Goal: Task Accomplishment & Management: Complete application form

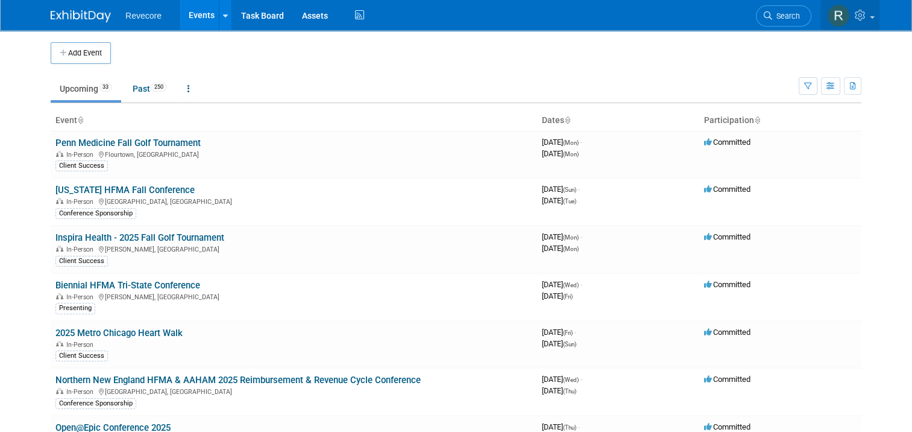
click at [875, 17] on span at bounding box center [872, 17] width 5 height 2
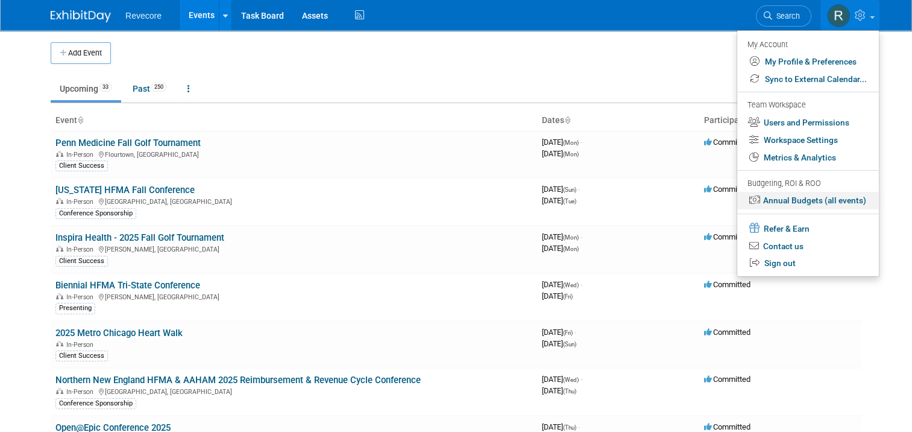
click at [833, 200] on link "Annual Budgets (all events)" at bounding box center [808, 200] width 142 height 17
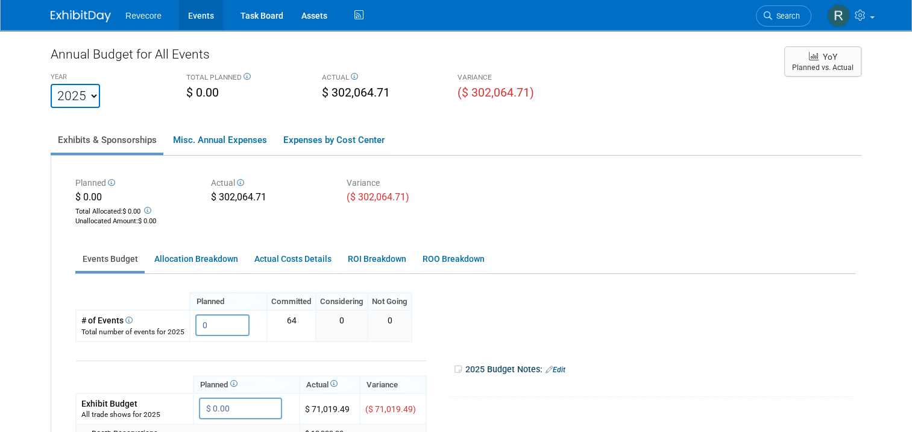
click at [189, 20] on link "Events" at bounding box center [201, 15] width 44 height 30
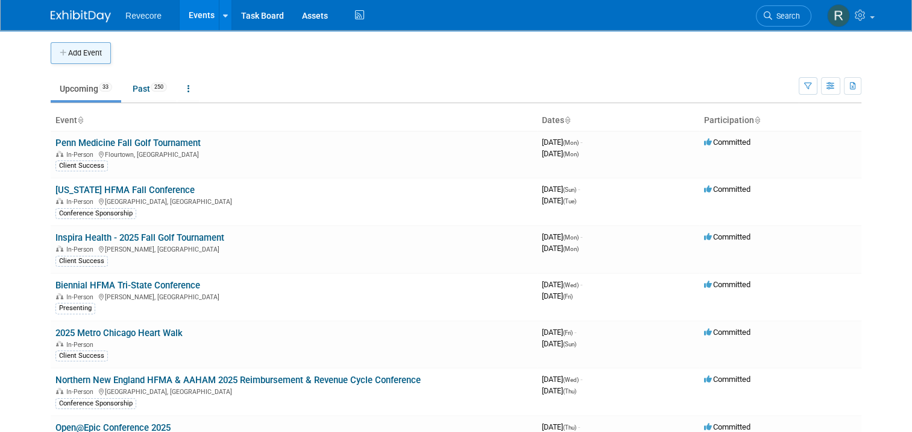
click at [92, 46] on button "Add Event" at bounding box center [81, 53] width 60 height 22
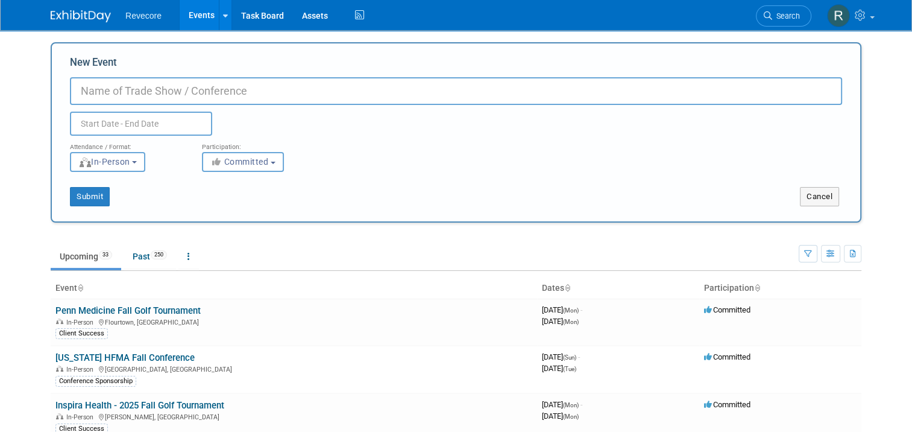
click at [316, 84] on input "New Event" at bounding box center [456, 91] width 772 height 28
paste input "Chester County Hospital (CCH) Jody Cialini Golf Outing"
type input "Chester County Hospital (CCH) Jody Cialini Golf Outing"
click at [127, 128] on input "text" at bounding box center [141, 124] width 142 height 24
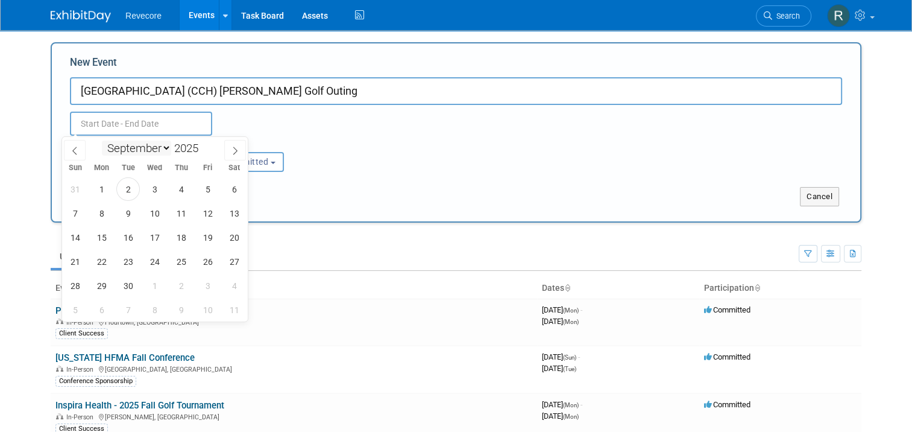
click at [154, 148] on select "January February March April May June July August September October November De…" at bounding box center [136, 148] width 69 height 15
click at [102, 141] on select "January February March April May June July August September October November De…" at bounding box center [136, 148] width 69 height 15
click at [333, 96] on input "[GEOGRAPHIC_DATA] (CCH) [PERSON_NAME] Golf Outing" at bounding box center [456, 91] width 772 height 28
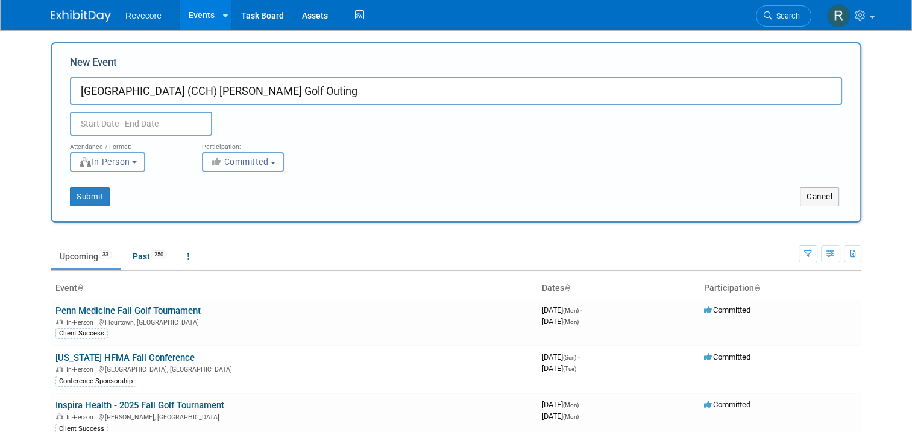
click at [333, 96] on input "[GEOGRAPHIC_DATA] (CCH) [PERSON_NAME] Golf Outing" at bounding box center [456, 91] width 772 height 28
click at [141, 119] on input "text" at bounding box center [141, 124] width 142 height 24
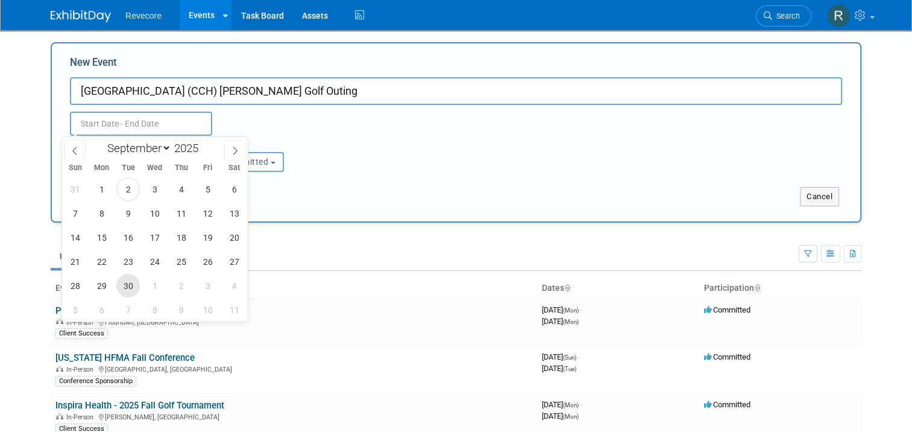
click at [128, 280] on span "30" at bounding box center [128, 286] width 24 height 24
type input "Sep 30, 2025 to Sep 30, 2025"
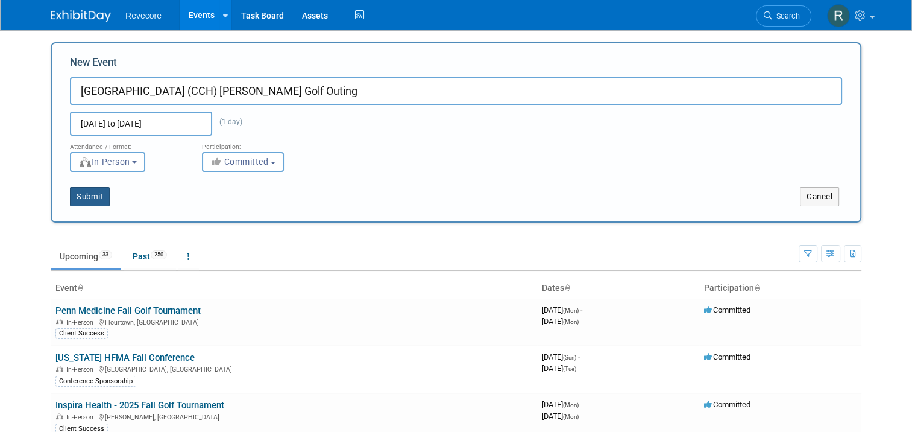
click at [94, 190] on button "Submit" at bounding box center [90, 196] width 40 height 19
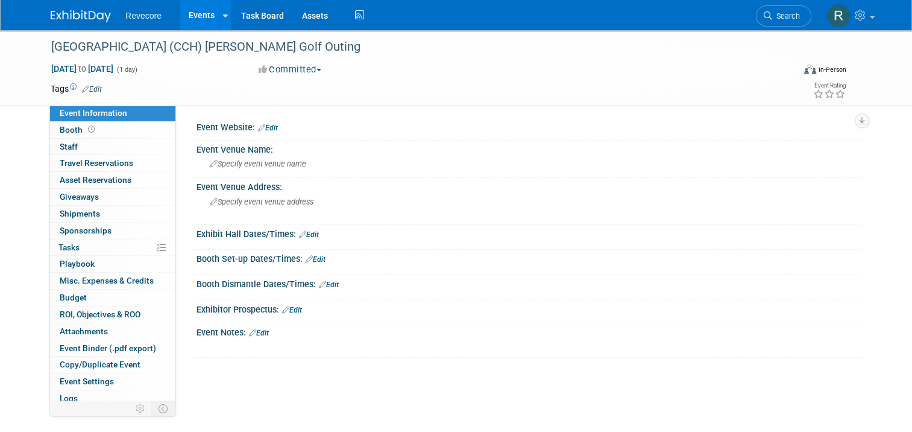
click at [102, 87] on td at bounding box center [406, 89] width 609 height 12
click at [92, 87] on link "Edit" at bounding box center [92, 89] width 20 height 8
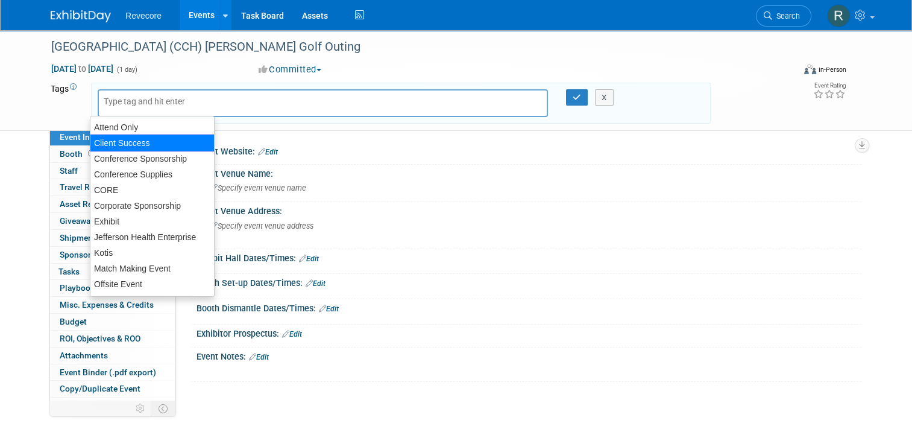
click at [119, 141] on div "Client Success" at bounding box center [152, 142] width 125 height 17
type input "Client Success"
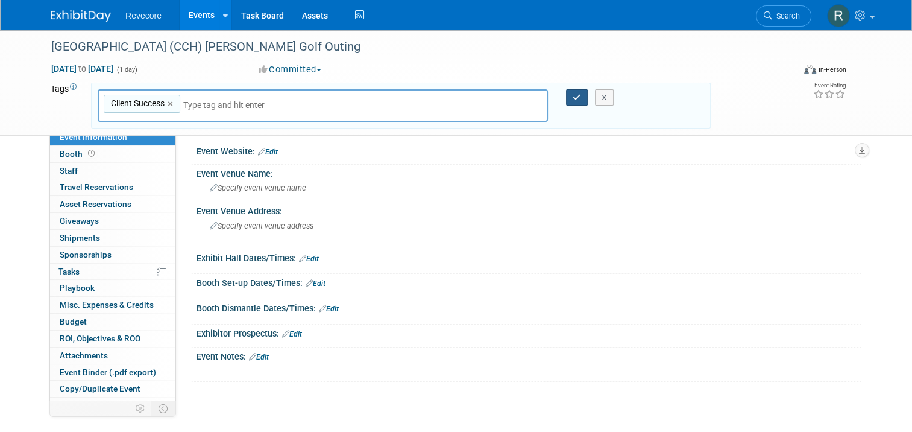
click at [576, 95] on icon "button" at bounding box center [577, 97] width 8 height 8
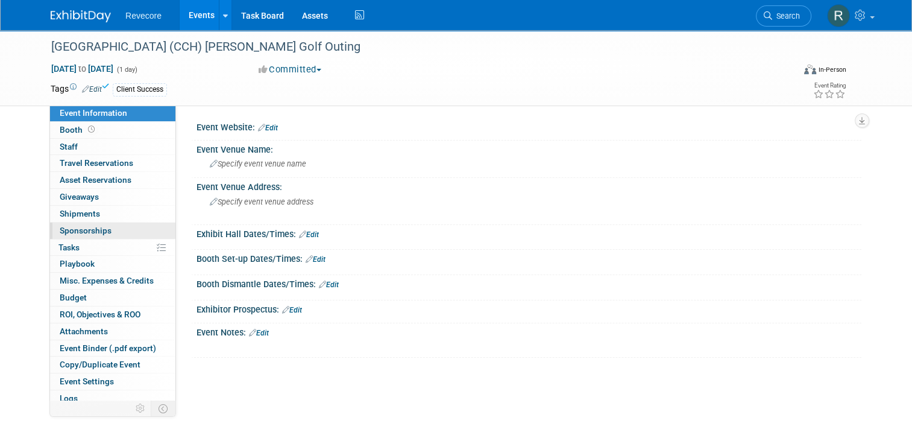
click at [83, 223] on link "0 Sponsorships 0" at bounding box center [112, 231] width 125 height 16
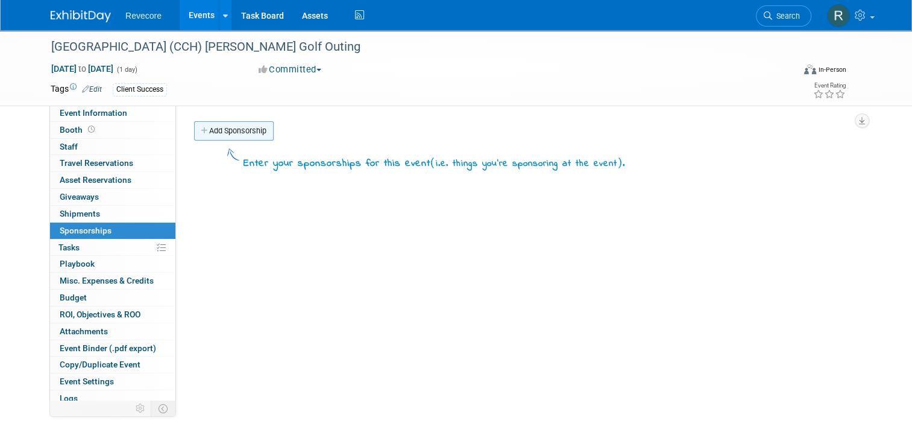
click at [233, 131] on link "Add Sponsorship" at bounding box center [234, 130] width 80 height 19
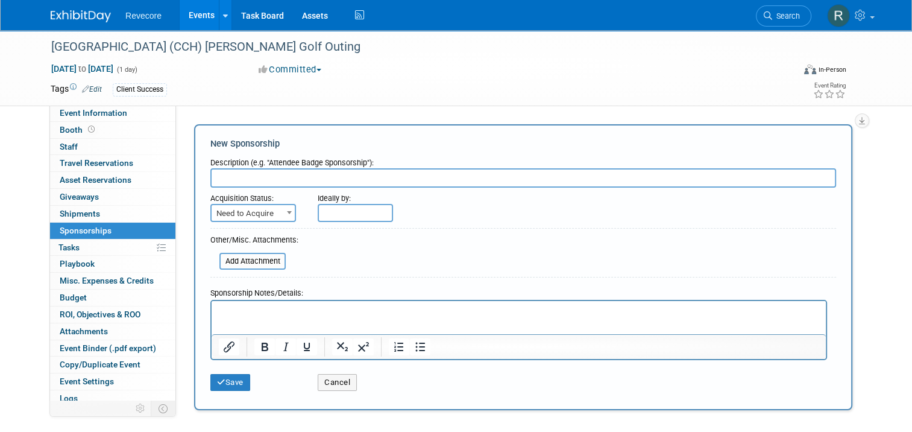
click at [257, 314] on p "Rich Text Area. Press ALT-0 for help." at bounding box center [519, 311] width 601 height 12
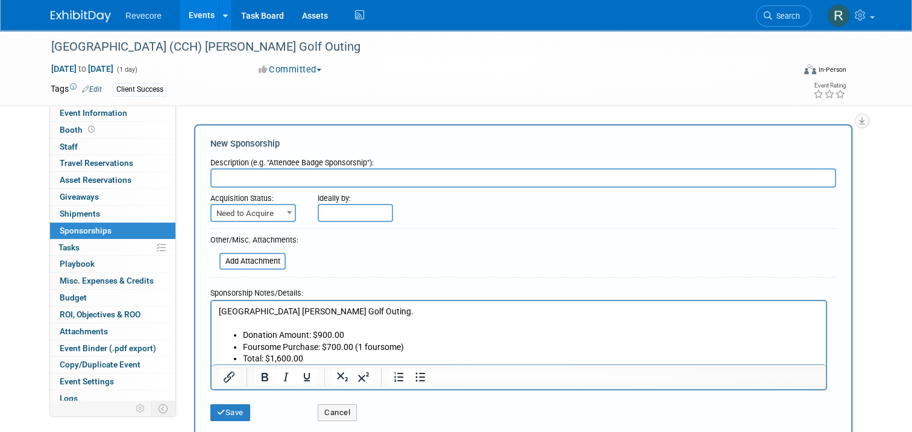
click at [286, 312] on p "Chester County Hospital Jody Cialini Golf Outing." at bounding box center [519, 311] width 601 height 12
copy p "Chester County Hospital Jody Cialini Golf Outing."
click at [275, 180] on input "text" at bounding box center [523, 177] width 626 height 19
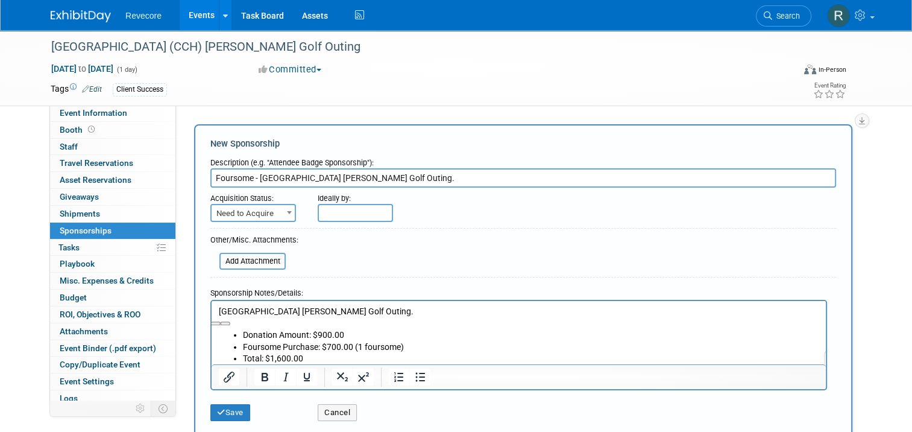
type input "Foursome - Chester County Hospital Jody Cialini Golf Outing."
click at [248, 216] on span "Need to Acquire" at bounding box center [253, 213] width 83 height 17
select select "2"
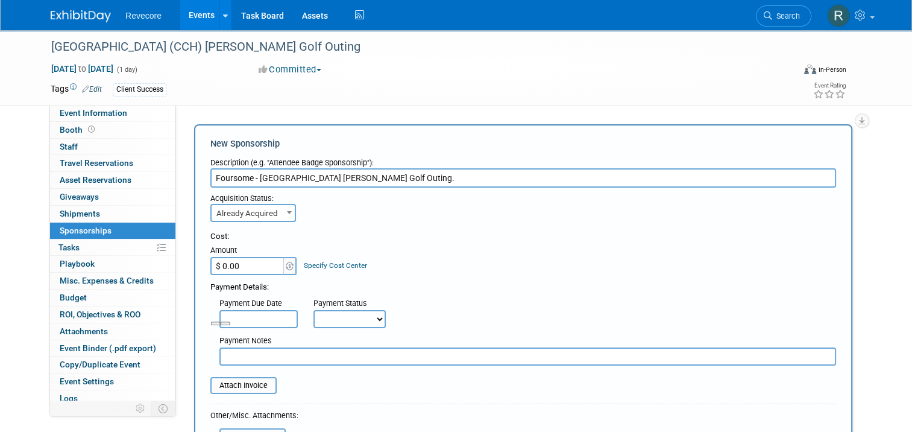
click at [239, 270] on input "$ 0.00" at bounding box center [247, 266] width 75 height 18
type input "$ 1,600.00"
click at [475, 209] on div "Acquisition Status: Need to Acquire Already Acquired Already Acquired Ideally b…" at bounding box center [523, 205] width 644 height 34
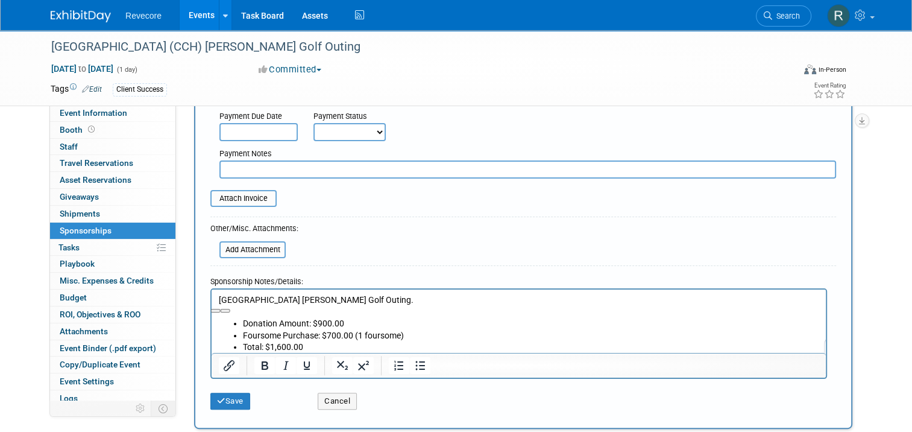
scroll to position [193, 0]
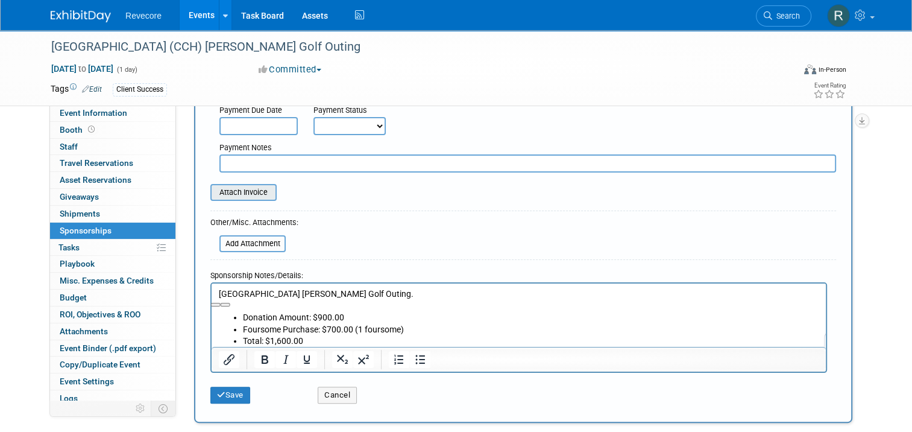
click at [244, 191] on input "file" at bounding box center [204, 192] width 144 height 14
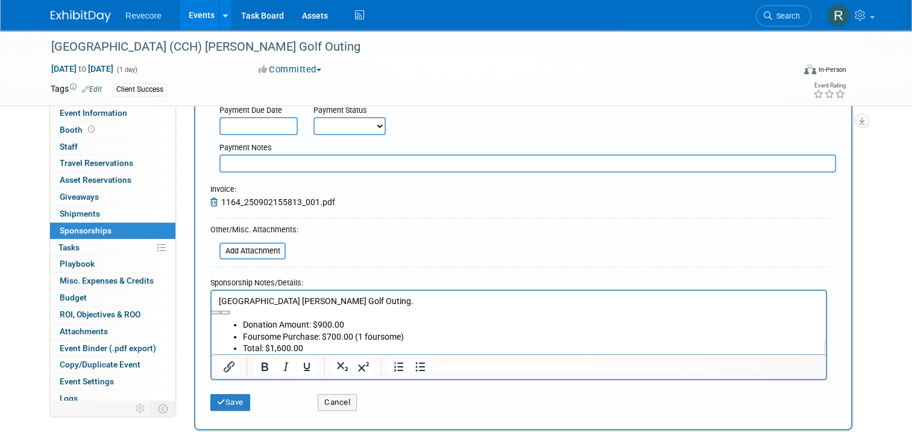
click at [222, 390] on div "Save" at bounding box center [254, 398] width 107 height 25
click at [221, 395] on button "Save" at bounding box center [230, 402] width 40 height 17
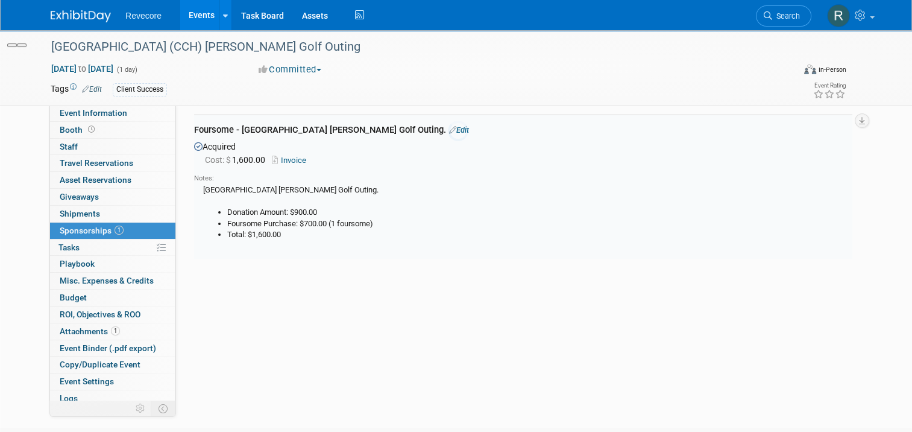
scroll to position [24, 0]
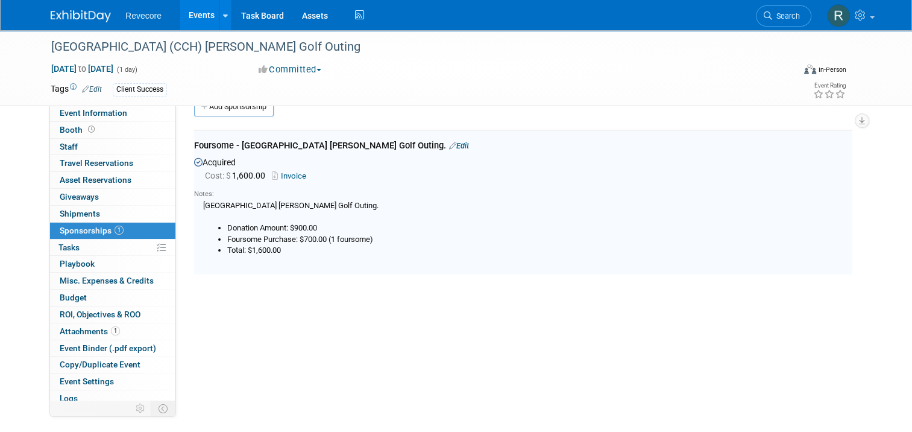
click at [188, 21] on link "Events" at bounding box center [202, 15] width 44 height 30
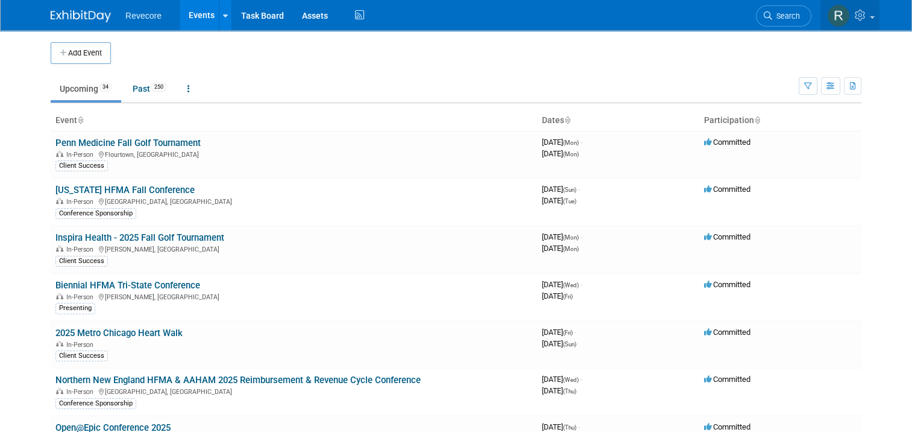
click at [869, 20] on icon at bounding box center [862, 15] width 14 height 11
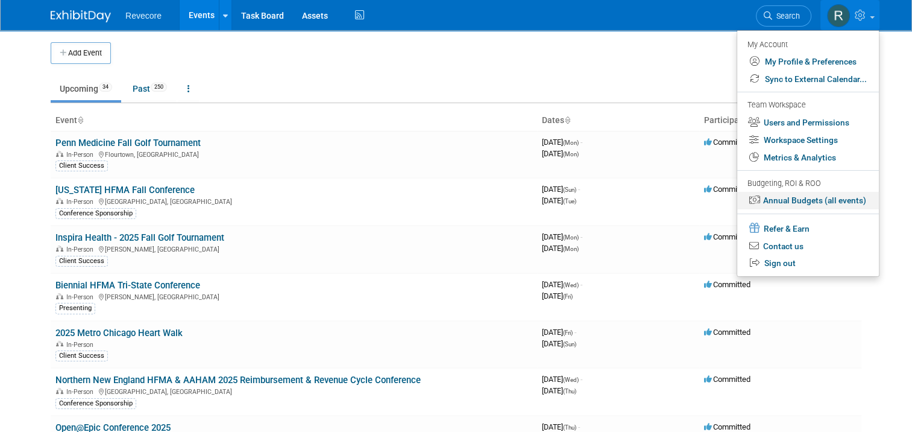
click at [823, 203] on link "Annual Budgets (all events)" at bounding box center [808, 200] width 142 height 17
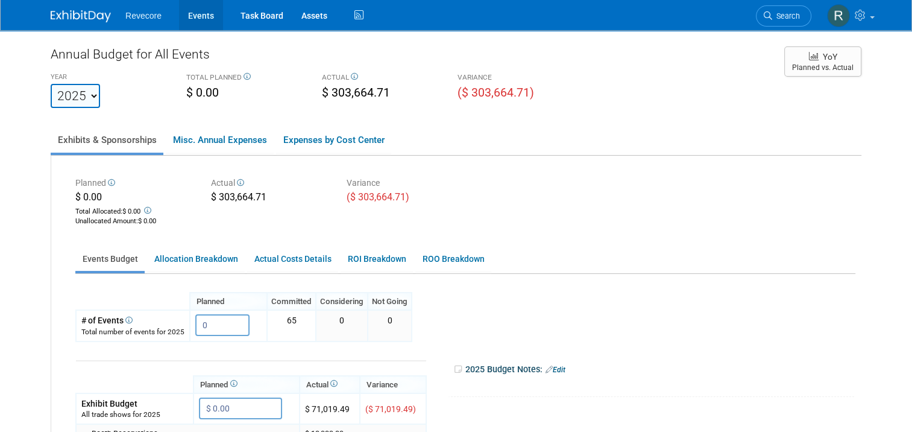
click at [210, 12] on link "Events" at bounding box center [201, 15] width 44 height 30
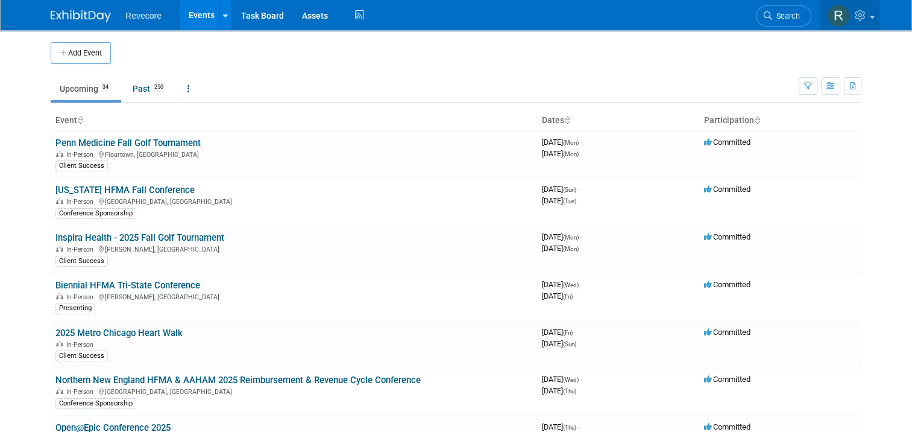
click at [869, 19] on icon at bounding box center [862, 15] width 14 height 11
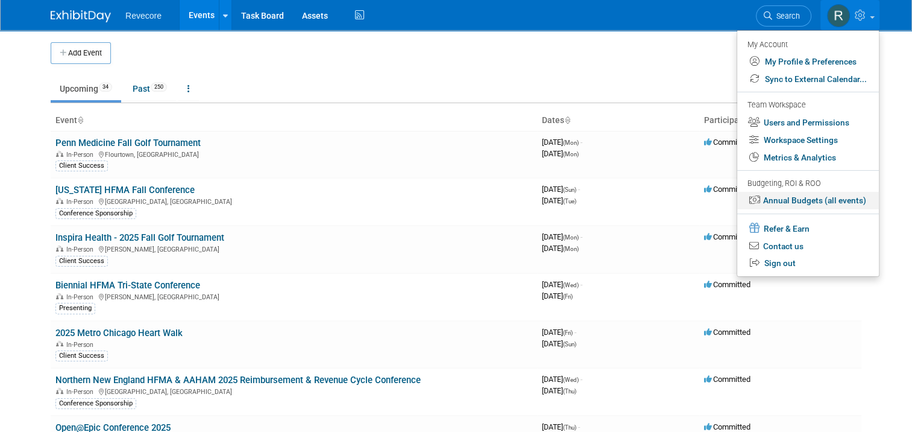
click at [817, 202] on link "Annual Budgets (all events)" at bounding box center [808, 200] width 142 height 17
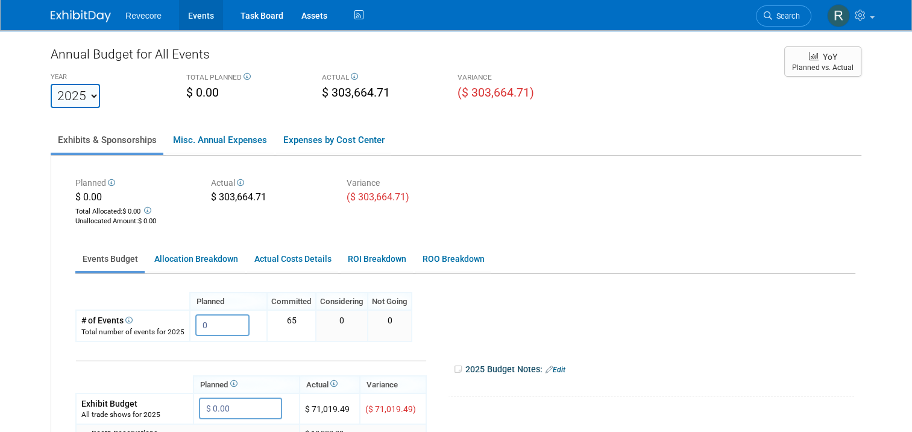
click at [192, 22] on link "Events" at bounding box center [201, 15] width 44 height 30
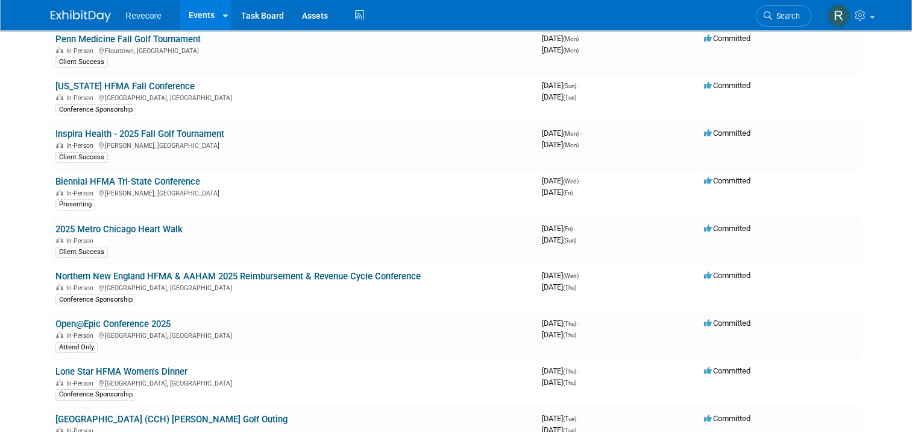
scroll to position [113, 0]
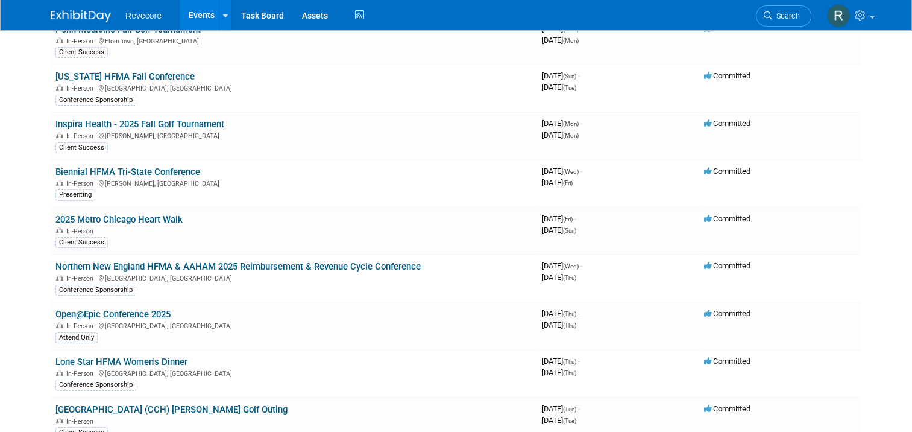
click at [12, 276] on body "Revecore Events Add Event Bulk Upload Events Shareable Event Boards Recently Vi…" at bounding box center [456, 103] width 912 height 432
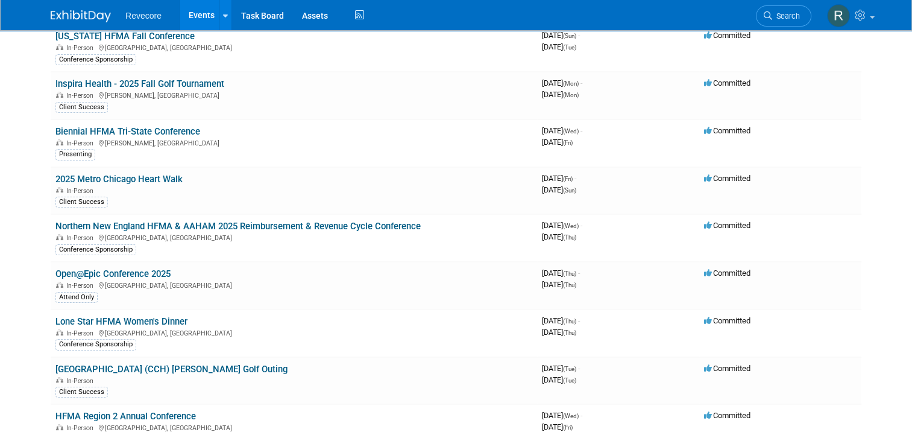
scroll to position [163, 0]
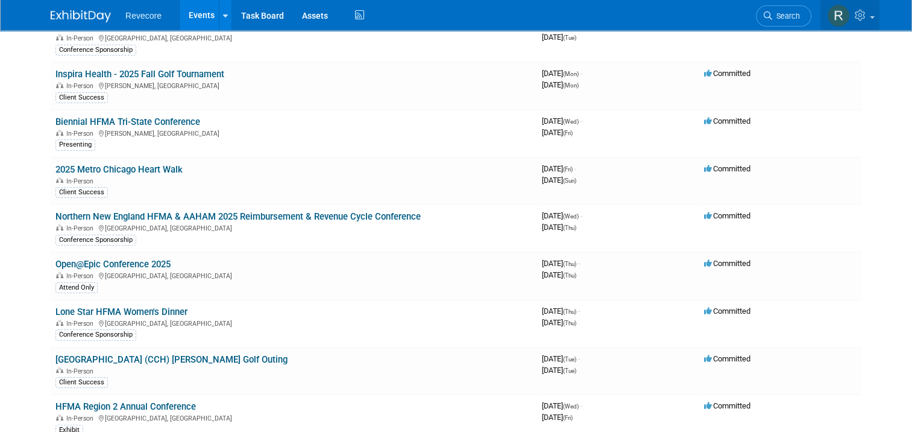
click at [868, 15] on icon at bounding box center [862, 15] width 14 height 11
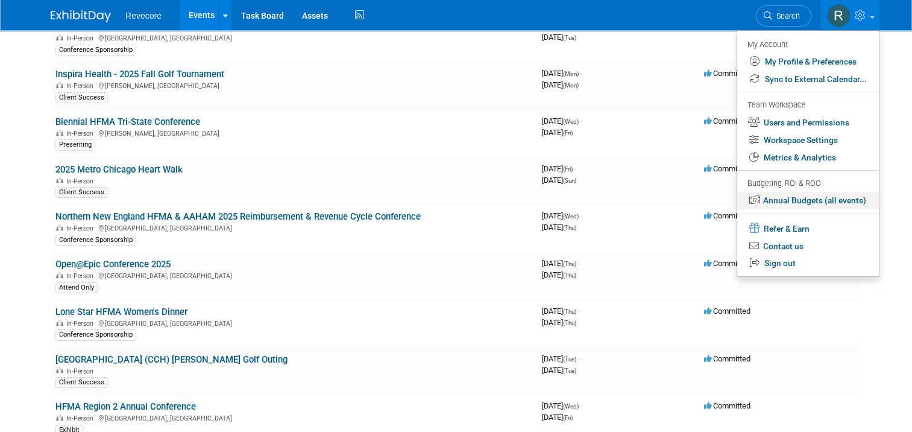
click at [815, 206] on link "Annual Budgets (all events)" at bounding box center [808, 200] width 142 height 17
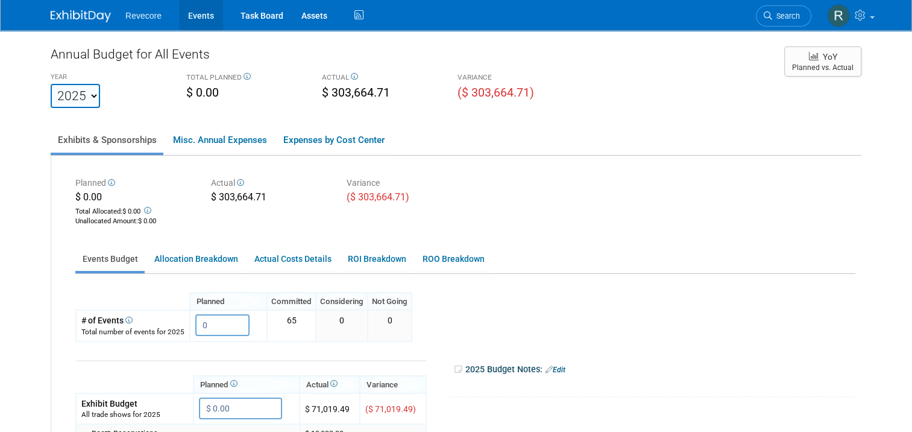
click at [203, 11] on link "Events" at bounding box center [201, 15] width 44 height 30
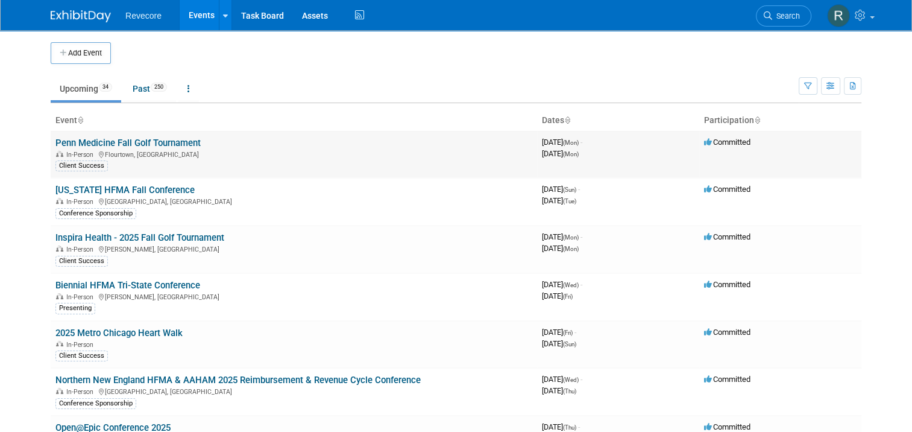
click at [150, 141] on link "Penn Medicine Fall Golf Tournament" at bounding box center [127, 142] width 145 height 11
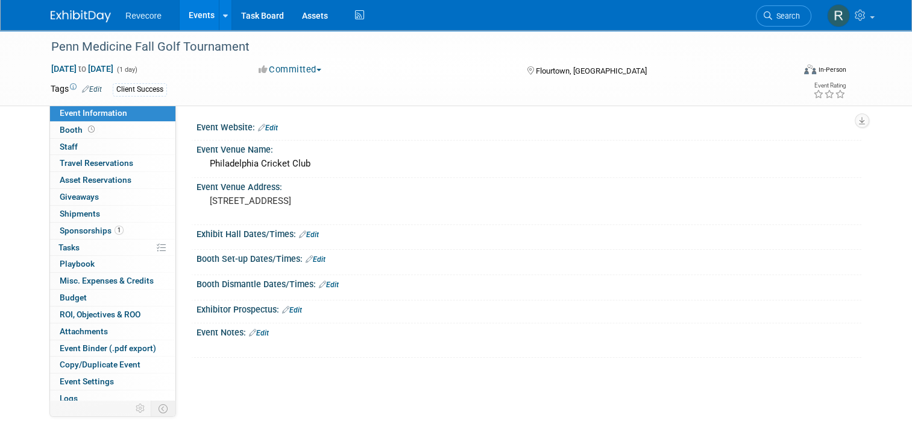
click at [188, 14] on link "Events" at bounding box center [202, 15] width 44 height 30
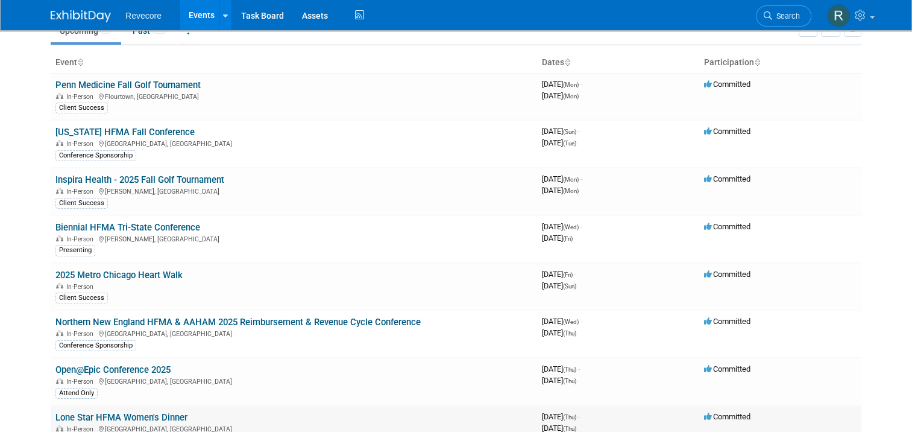
scroll to position [58, 0]
